Goal: Task Accomplishment & Management: Use online tool/utility

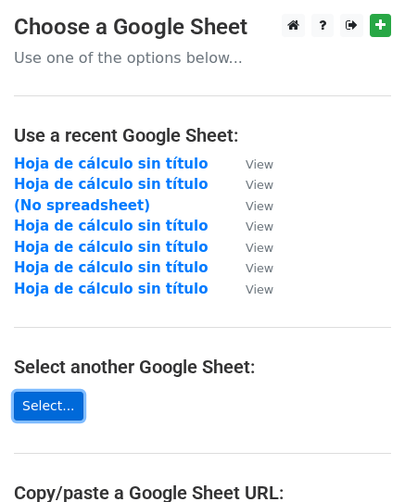
click at [29, 407] on link "Select..." at bounding box center [49, 406] width 70 height 29
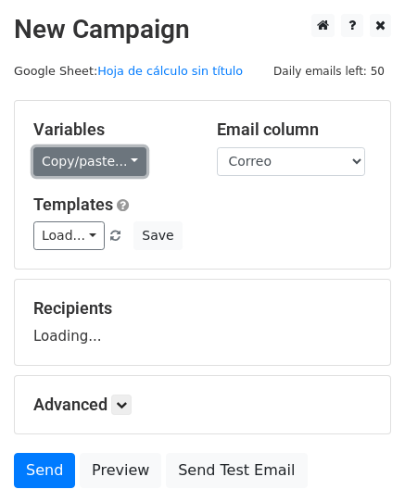
click at [128, 160] on link "Copy/paste..." at bounding box center [89, 161] width 113 height 29
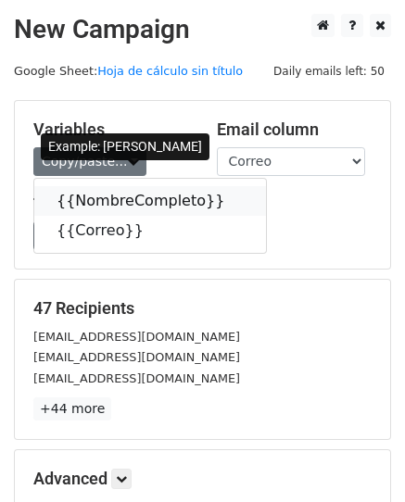
click at [141, 206] on link "{{NombreCompleto}}" at bounding box center [150, 201] width 232 height 30
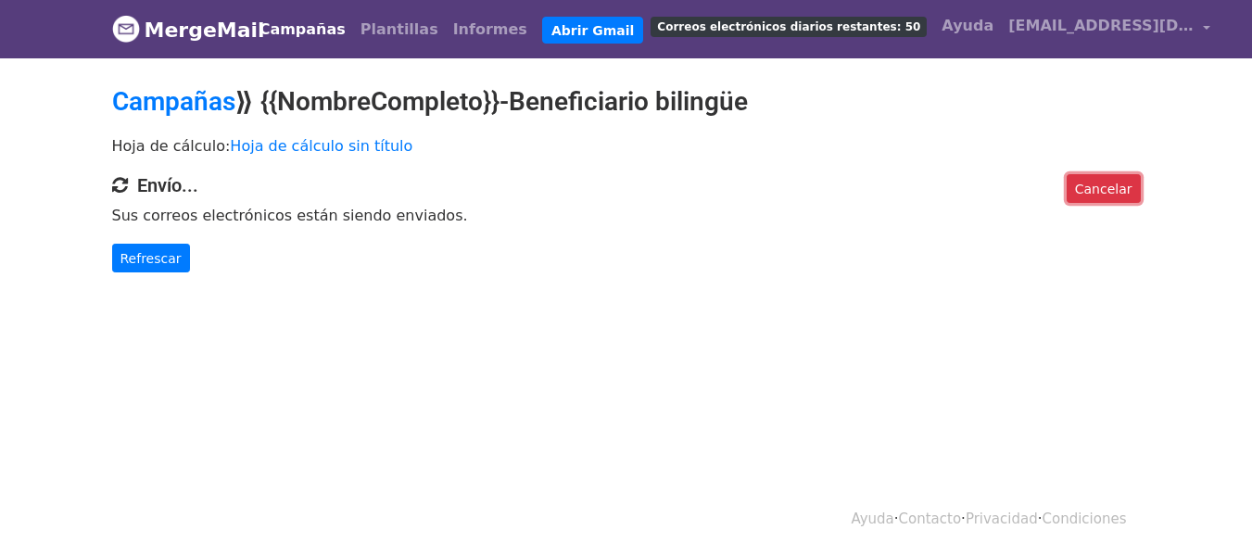
drag, startPoint x: 1098, startPoint y: 194, endPoint x: 717, endPoint y: 71, distance: 400.1
click at [1098, 194] on font "Cancelar" at bounding box center [1103, 188] width 57 height 15
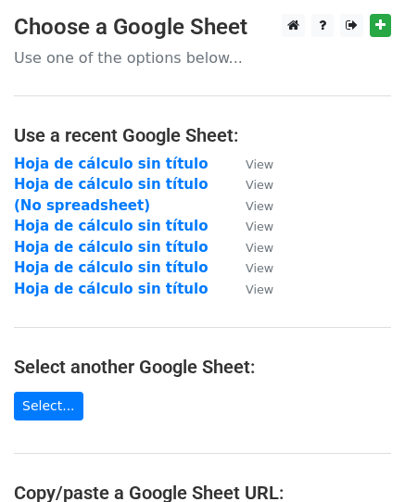
scroll to position [115, 0]
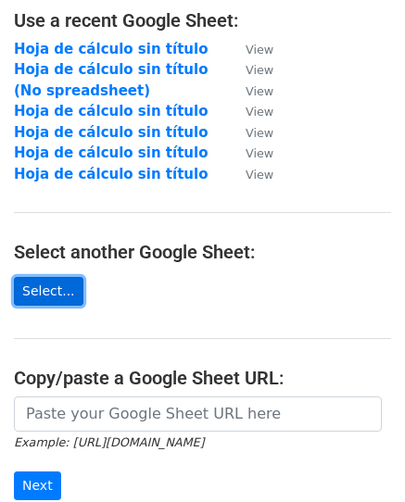
click at [26, 285] on link "Select..." at bounding box center [49, 291] width 70 height 29
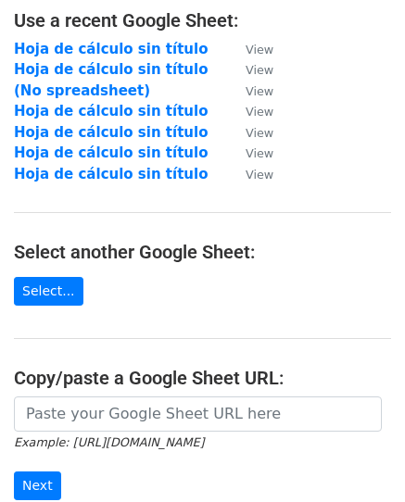
scroll to position [0, 0]
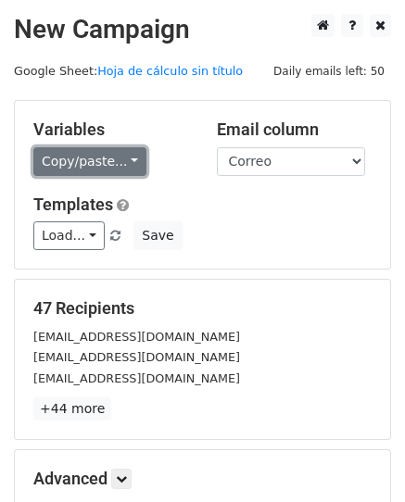
click at [79, 155] on link "Copy/paste..." at bounding box center [89, 161] width 113 height 29
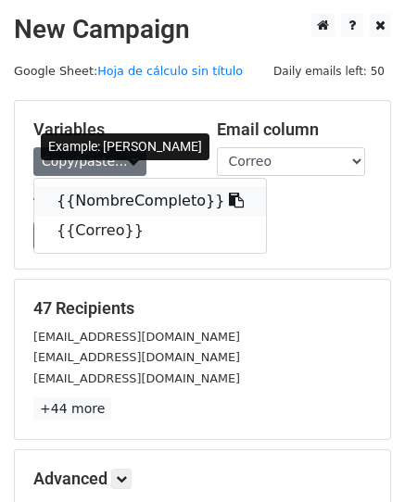
click at [94, 193] on link "{{NombreCompleto}}" at bounding box center [150, 201] width 232 height 30
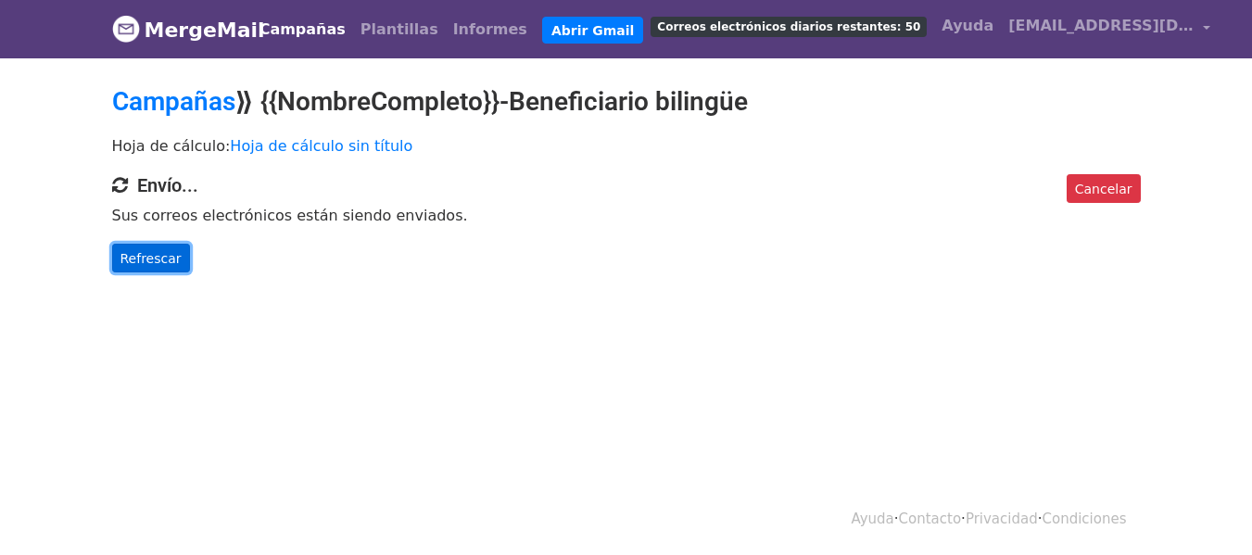
click at [134, 252] on font "Refrescar" at bounding box center [150, 257] width 61 height 15
